Goal: Information Seeking & Learning: Learn about a topic

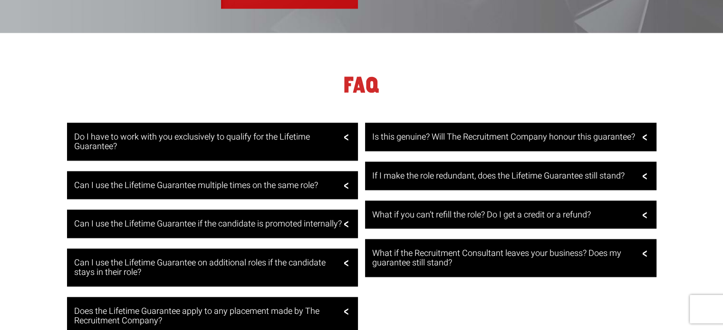
scroll to position [1805, 0]
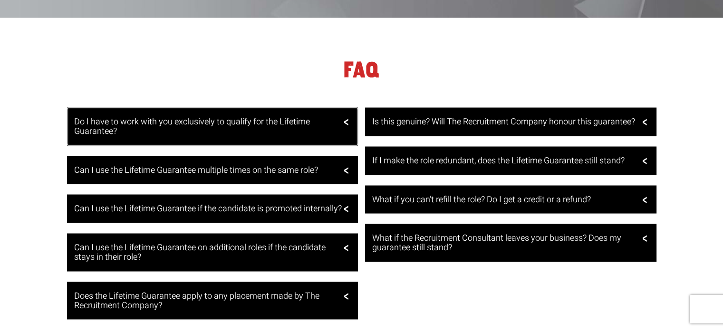
click at [339, 122] on h3 "Do I have to work with you exclusively to qualify for the Lifetime Guarantee?" at bounding box center [211, 126] width 275 height 19
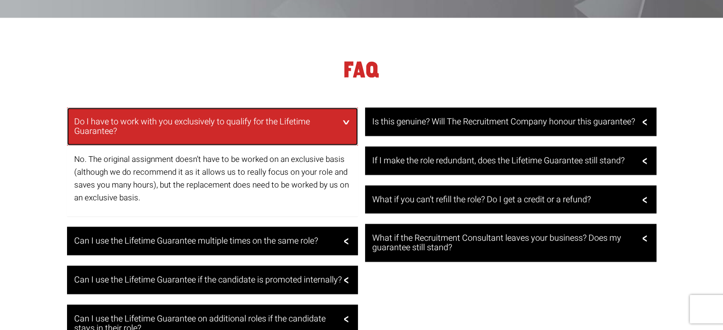
scroll to position [1900, 0]
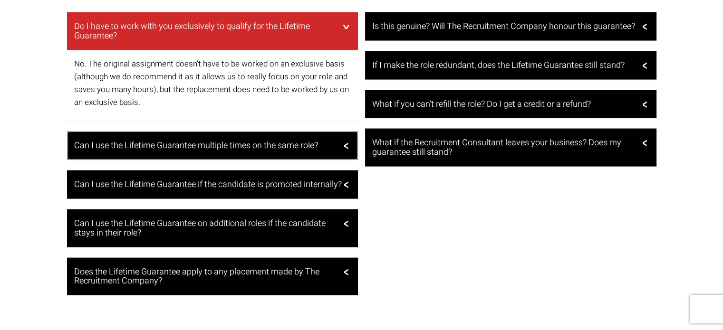
click at [342, 151] on h3 "Can I use the Lifetime Guarantee multiple times on the same role?" at bounding box center [211, 146] width 275 height 10
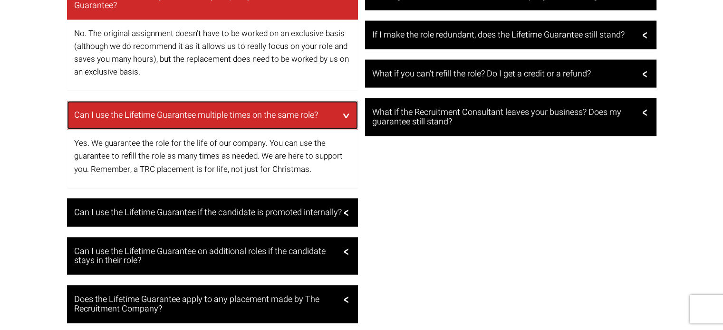
scroll to position [1948, 0]
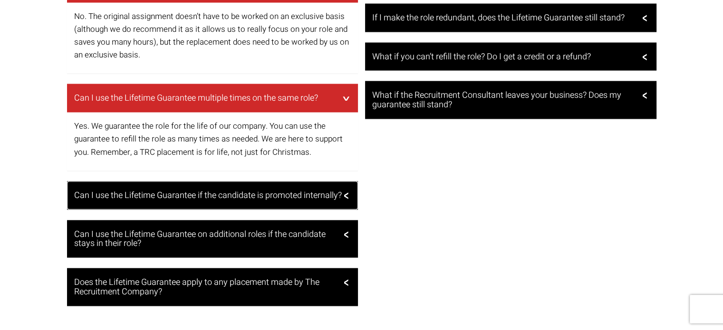
click at [354, 193] on div "Can I use the Lifetime Guarantee if the candidate is promoted internally?" at bounding box center [212, 195] width 291 height 29
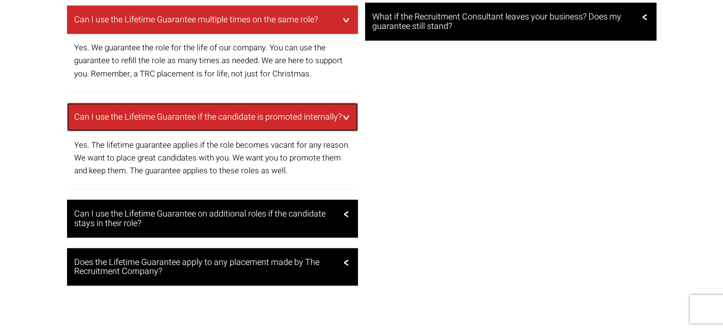
scroll to position [2043, 0]
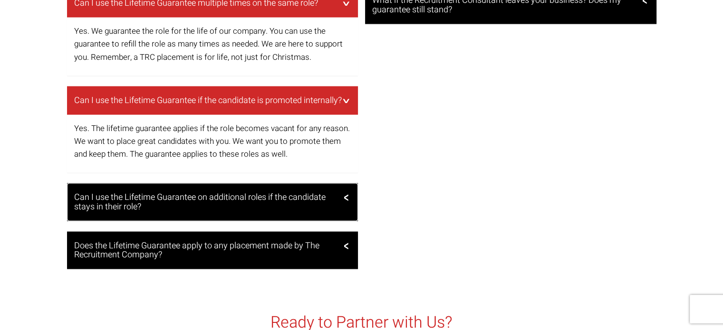
click at [344, 209] on div "Can I use the Lifetime Guarantee on additional roles if the candidate stays in …" at bounding box center [212, 202] width 291 height 38
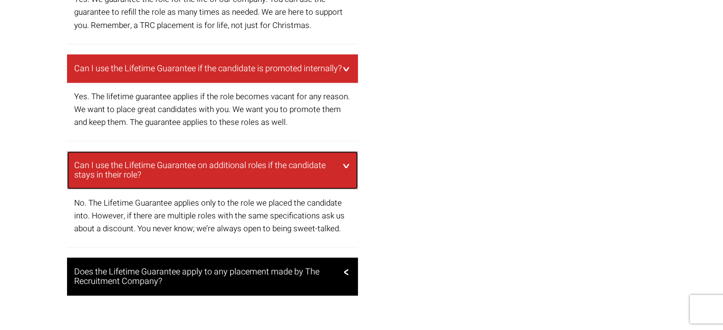
scroll to position [2090, 0]
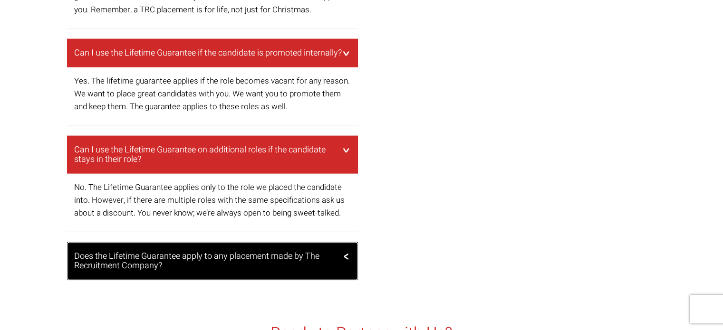
click at [349, 268] on div "Does the Lifetime Guarantee apply to any placement made by The Recruitment Comp…" at bounding box center [212, 261] width 291 height 38
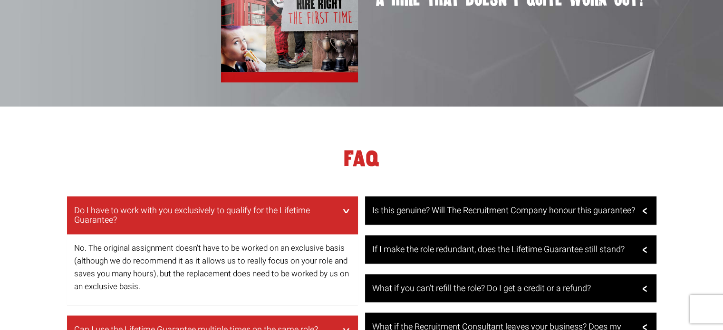
scroll to position [1758, 0]
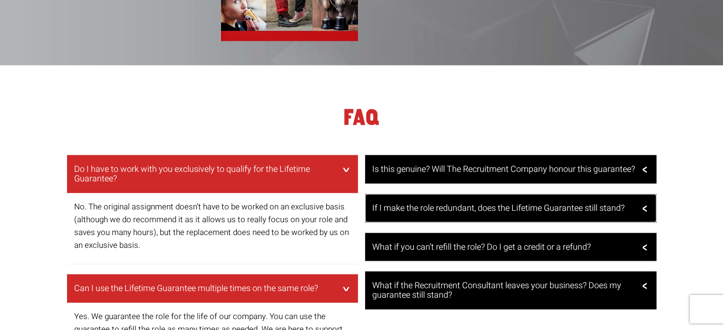
click at [557, 204] on h3 "If I make the role redundant, does the Lifetime Guarantee still stand?" at bounding box center [509, 208] width 275 height 10
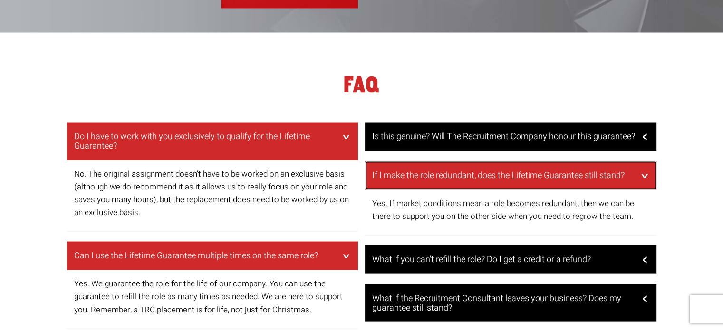
scroll to position [1805, 0]
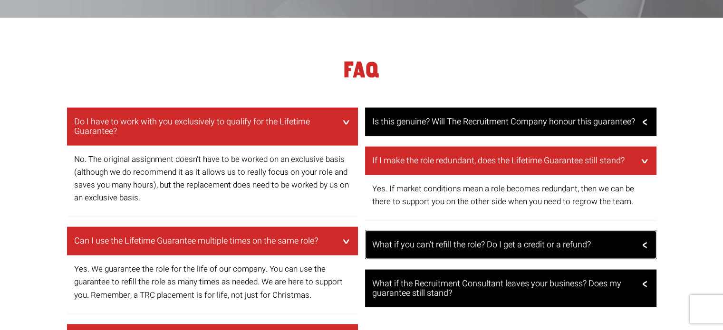
click at [507, 249] on h3 "What if you can’t refill the role? Do I get a credit or a refund?" at bounding box center [509, 245] width 275 height 10
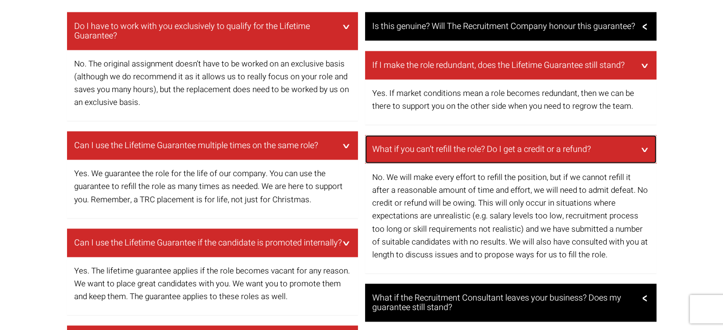
scroll to position [1995, 0]
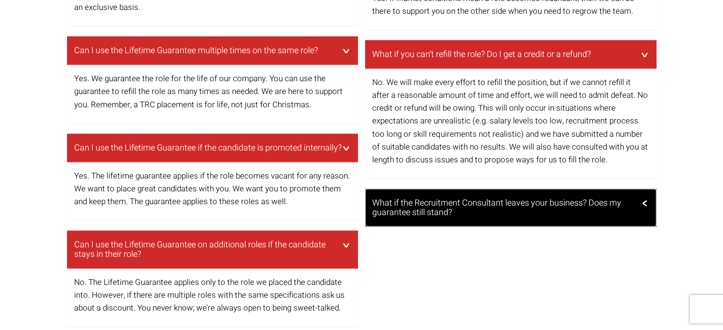
click at [607, 209] on h3 "What if the Recruitment Consultant leaves your business? Does my guarantee stil…" at bounding box center [509, 208] width 275 height 19
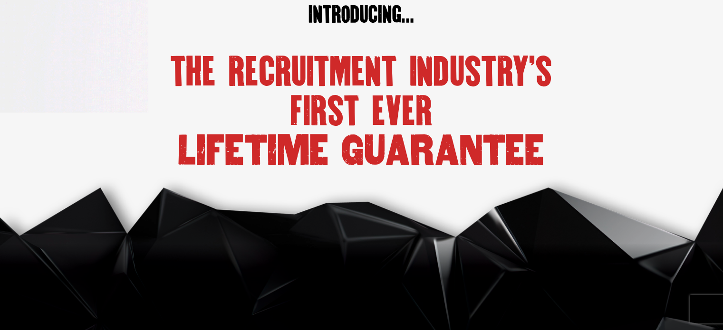
scroll to position [0, 0]
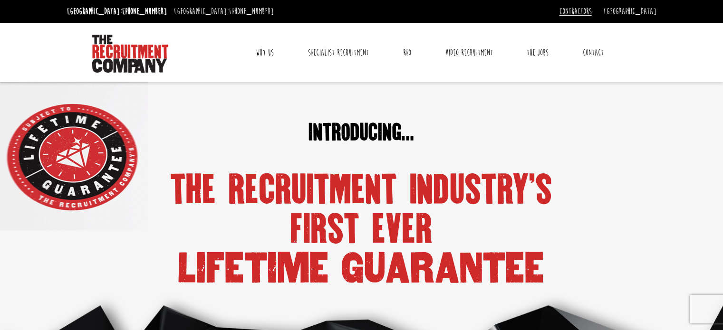
click at [591, 10] on link "Contractors" at bounding box center [575, 11] width 32 height 10
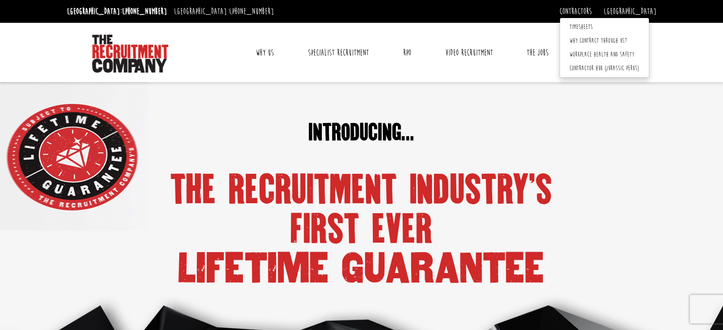
click at [524, 104] on div "introducing… the recruitment industry's first ever LIFETIME GUARANTEE" at bounding box center [361, 187] width 410 height 211
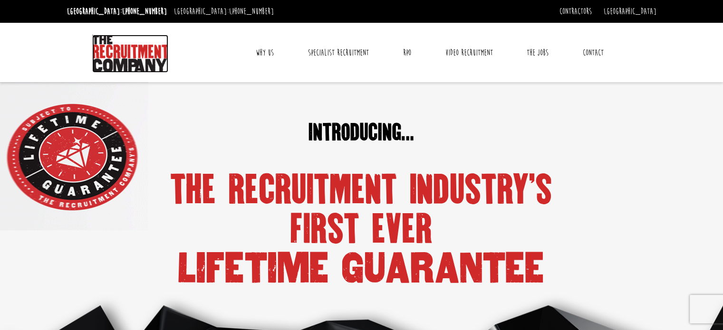
click at [110, 48] on img at bounding box center [130, 54] width 76 height 38
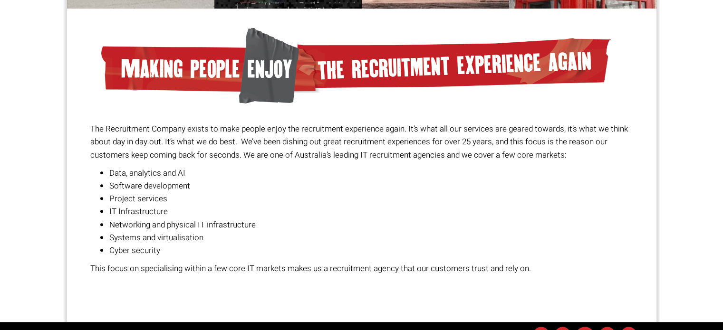
scroll to position [727, 0]
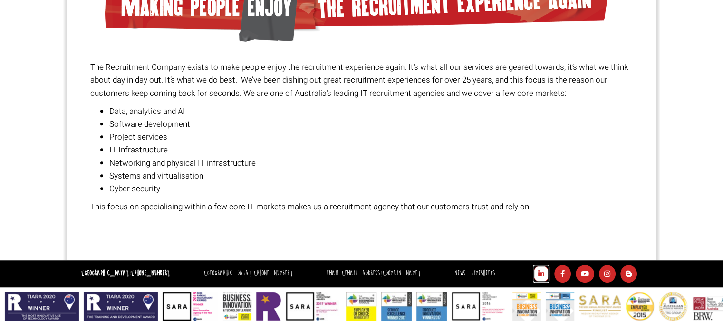
click at [534, 270] on icon at bounding box center [541, 274] width 17 height 18
